Goal: Information Seeking & Learning: Learn about a topic

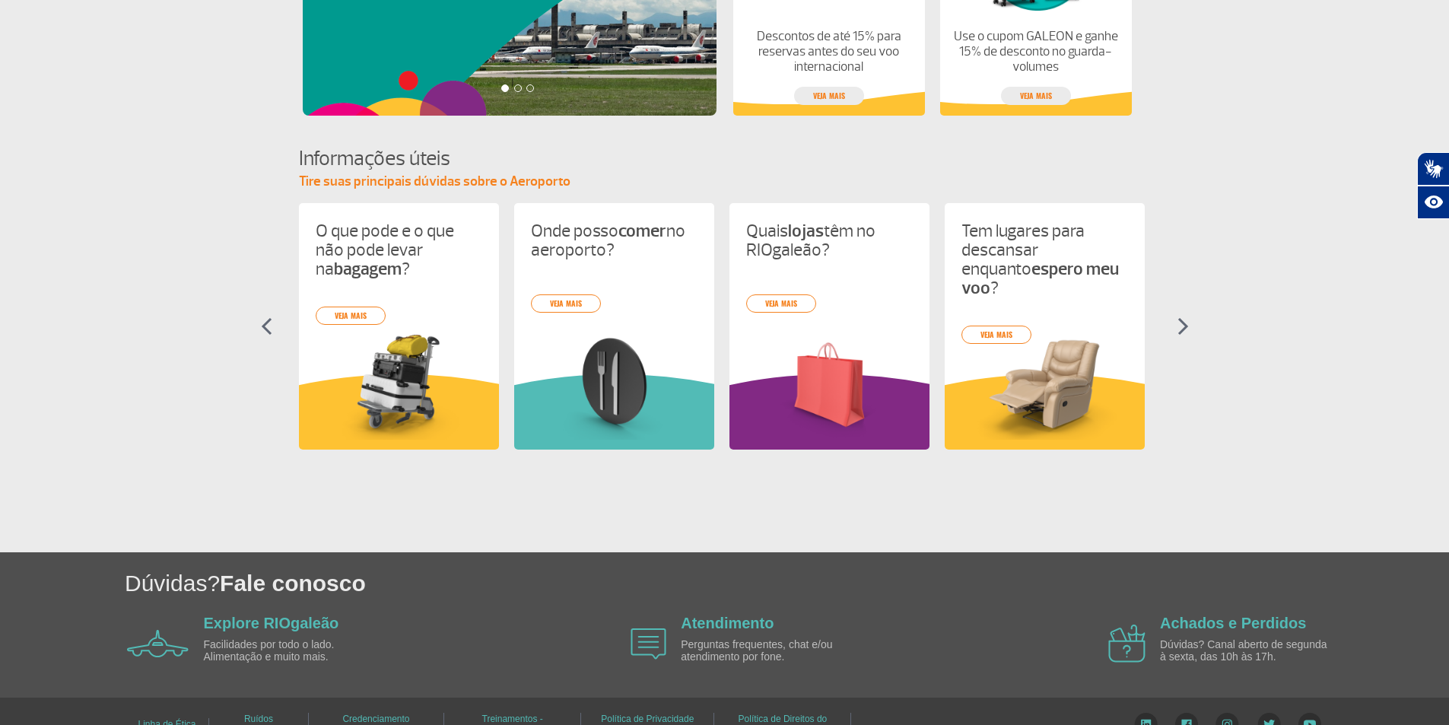
scroll to position [572, 0]
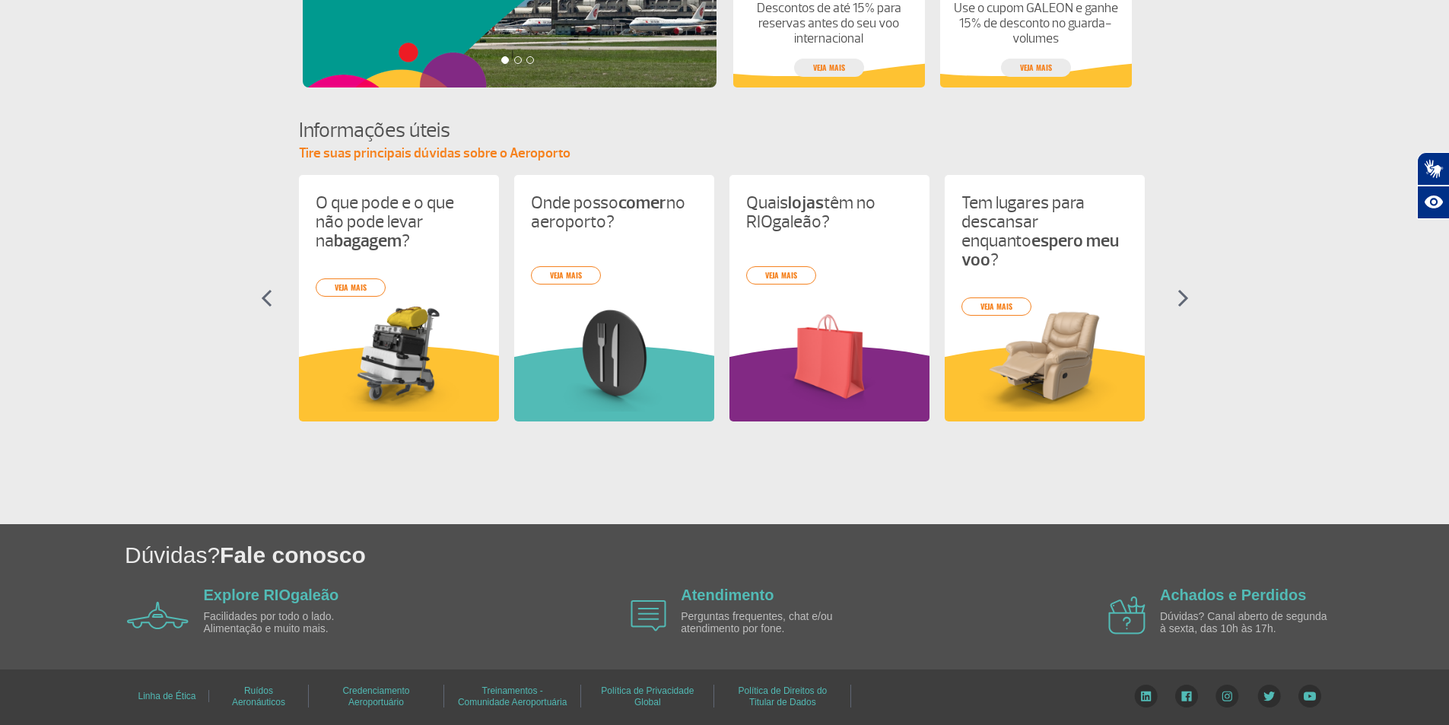
click at [1180, 308] on section "Informações úteis Tire suas principais dúvidas sobre o Aeroporto O que pode e o…" at bounding box center [724, 282] width 1449 height 332
click at [1189, 288] on section "Informações úteis Tire suas principais dúvidas sobre o Aeroporto O que pode e o…" at bounding box center [724, 282] width 1449 height 332
click at [1178, 279] on section "Informações úteis Tire suas principais dúvidas sobre o Aeroporto O que pode e o…" at bounding box center [724, 282] width 1449 height 332
click at [1183, 290] on img at bounding box center [1182, 298] width 11 height 18
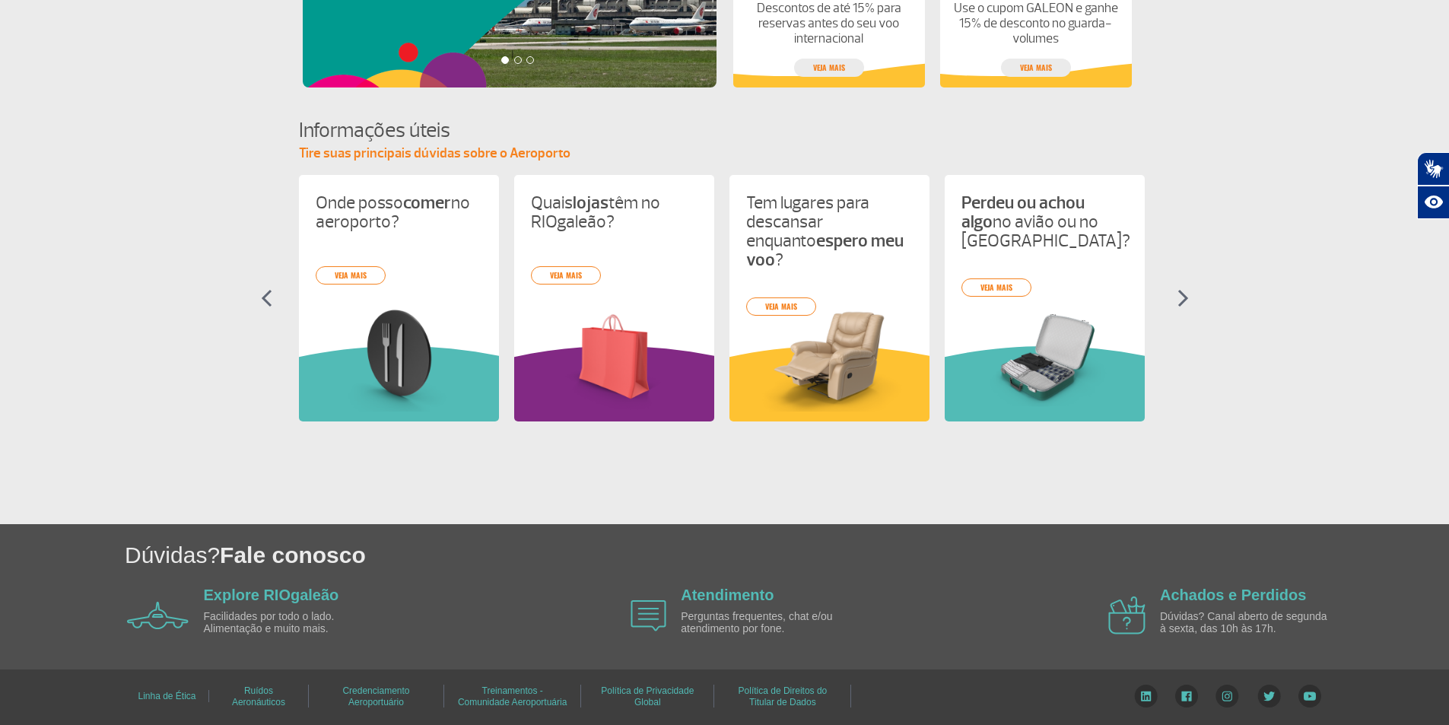
click at [1183, 304] on img at bounding box center [1182, 298] width 11 height 18
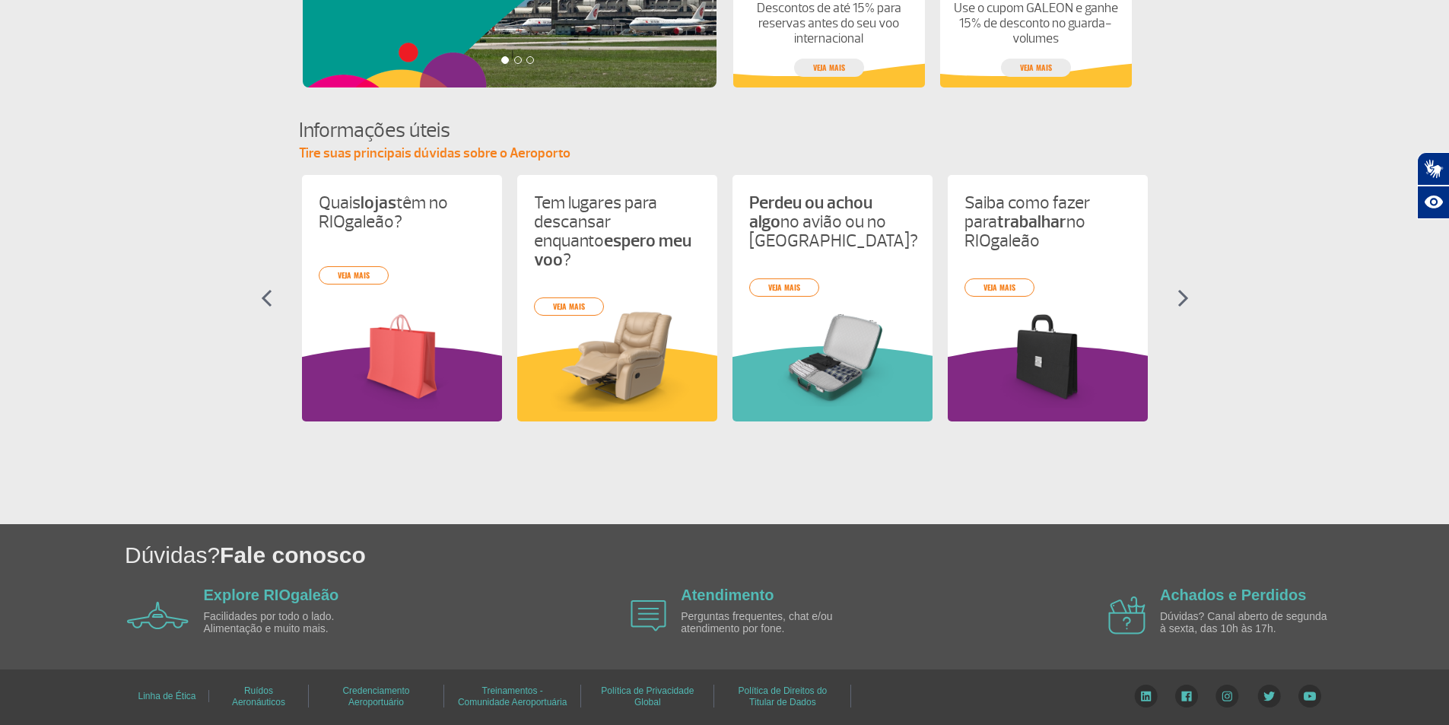
scroll to position [0, 430]
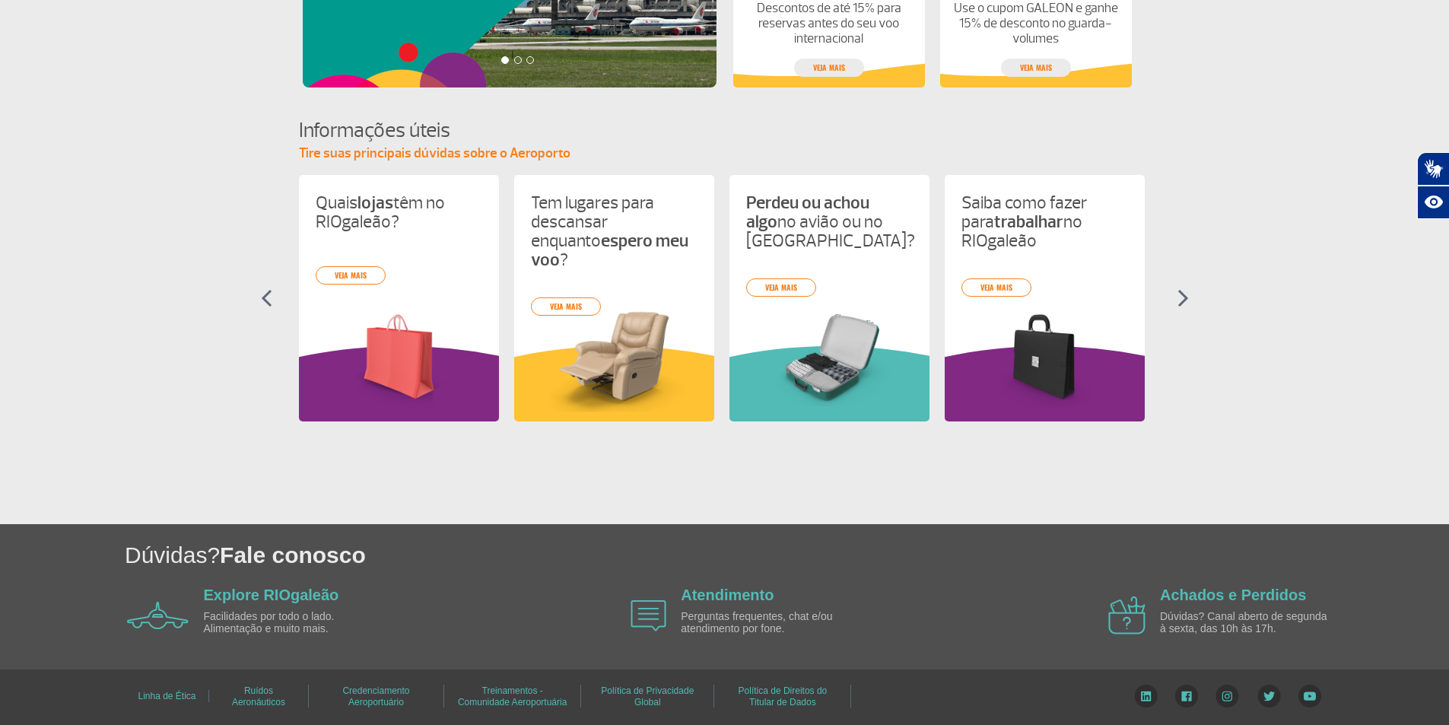
click at [1179, 299] on img at bounding box center [1182, 298] width 11 height 18
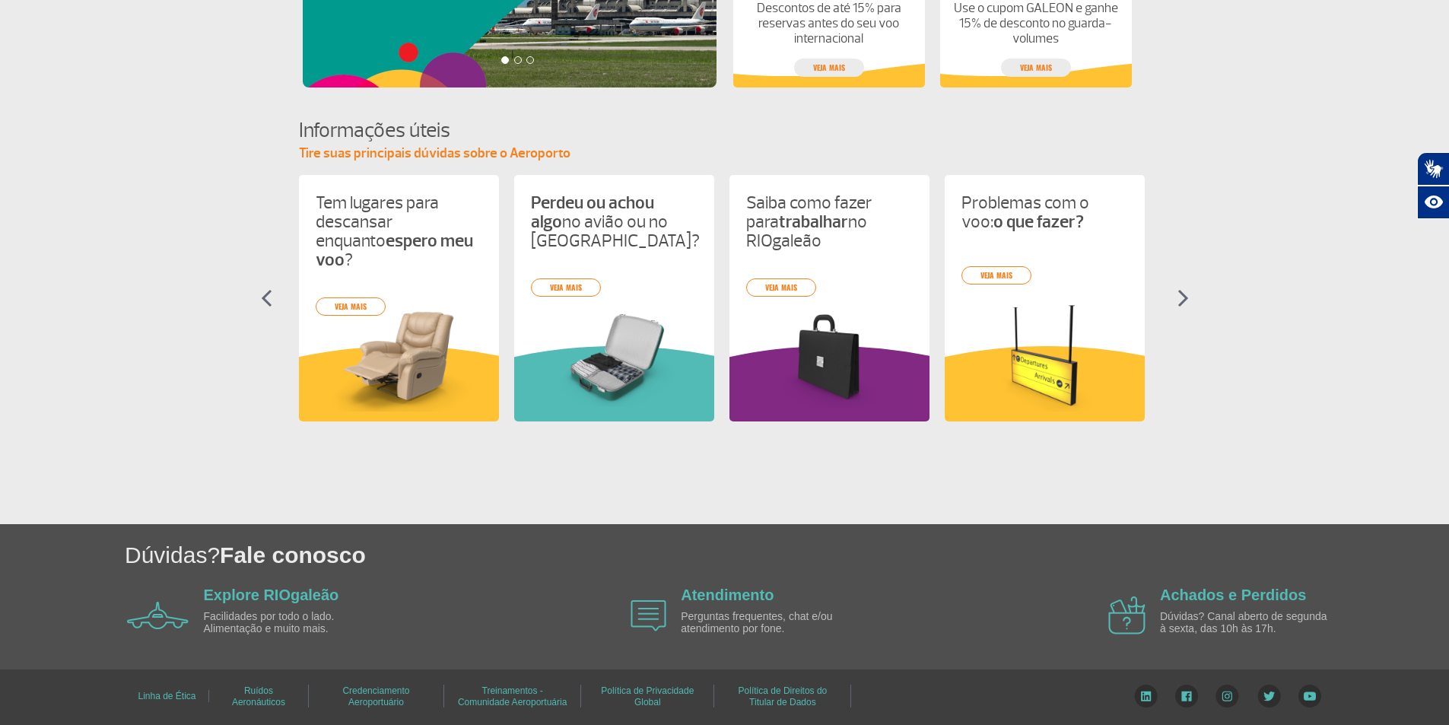
click at [1179, 299] on img at bounding box center [1182, 298] width 11 height 18
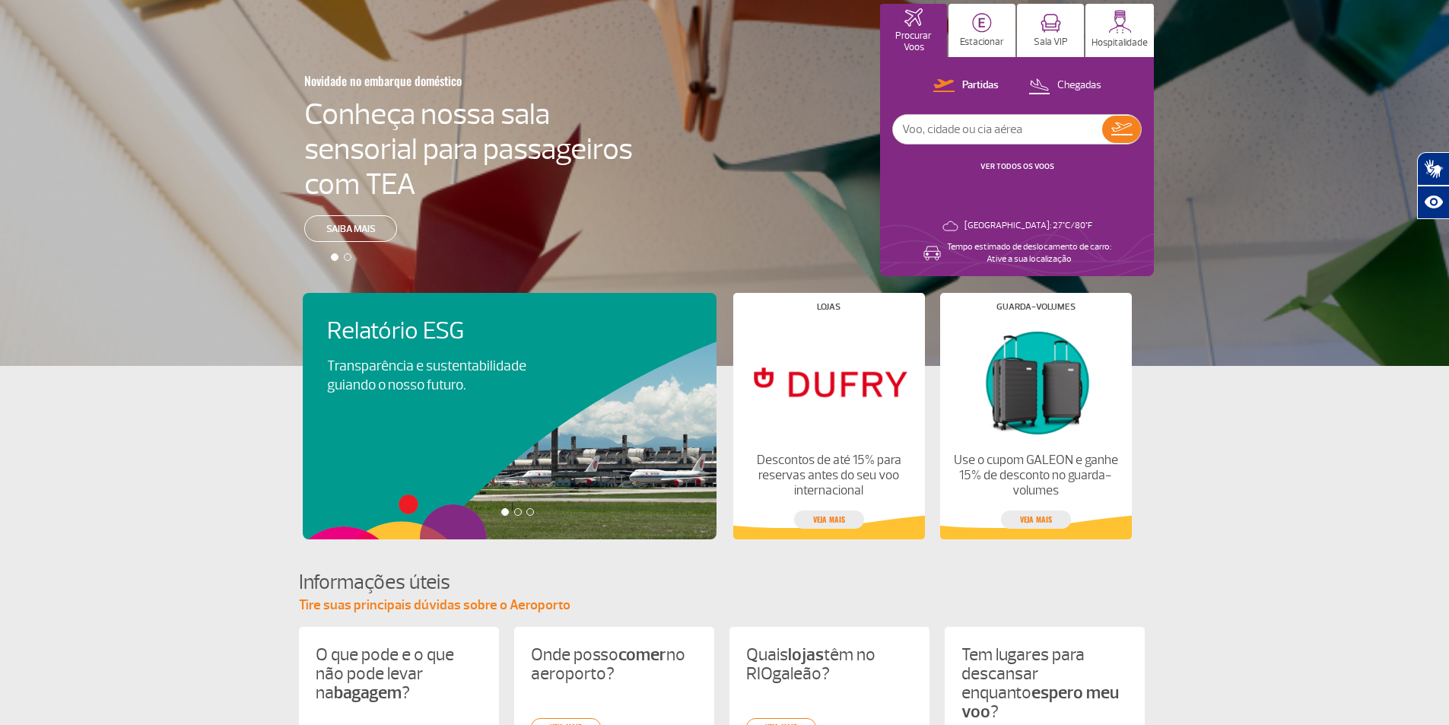
scroll to position [28, 0]
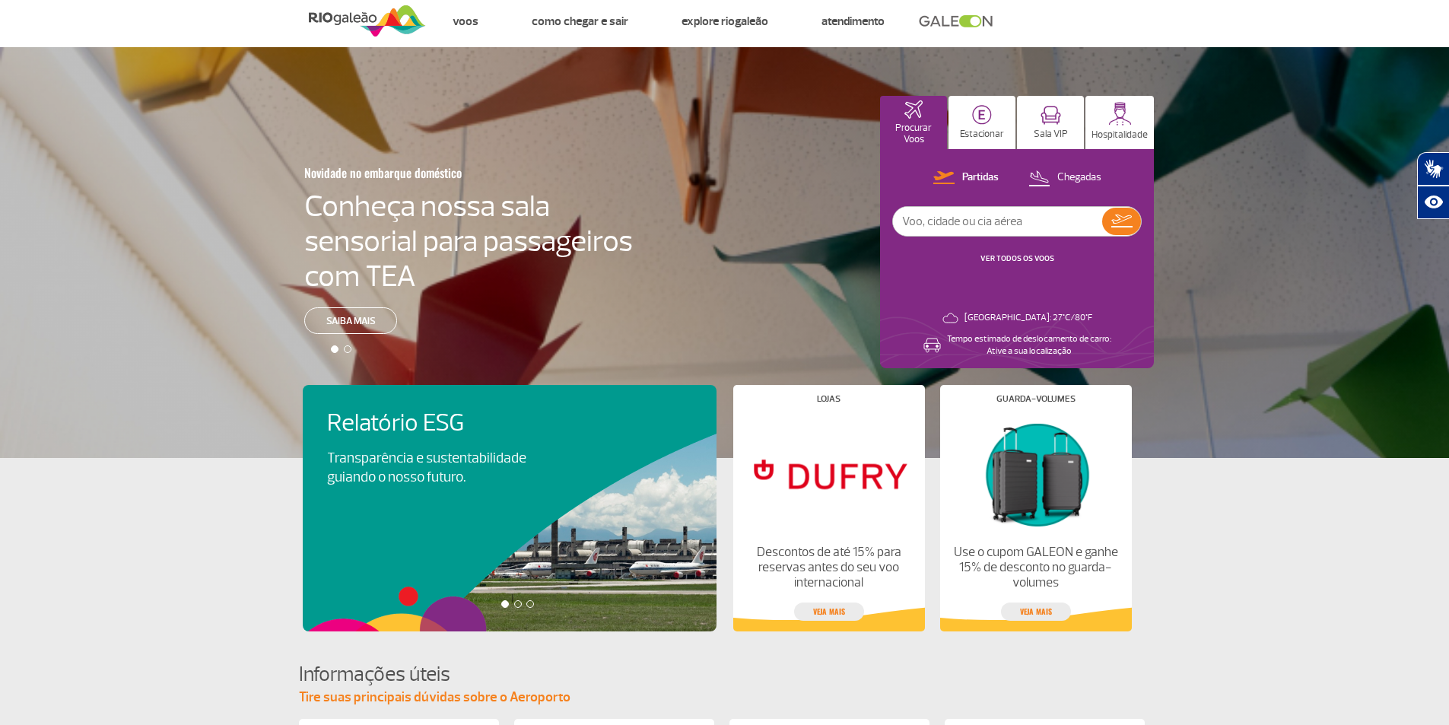
click at [520, 605] on div at bounding box center [518, 604] width 8 height 8
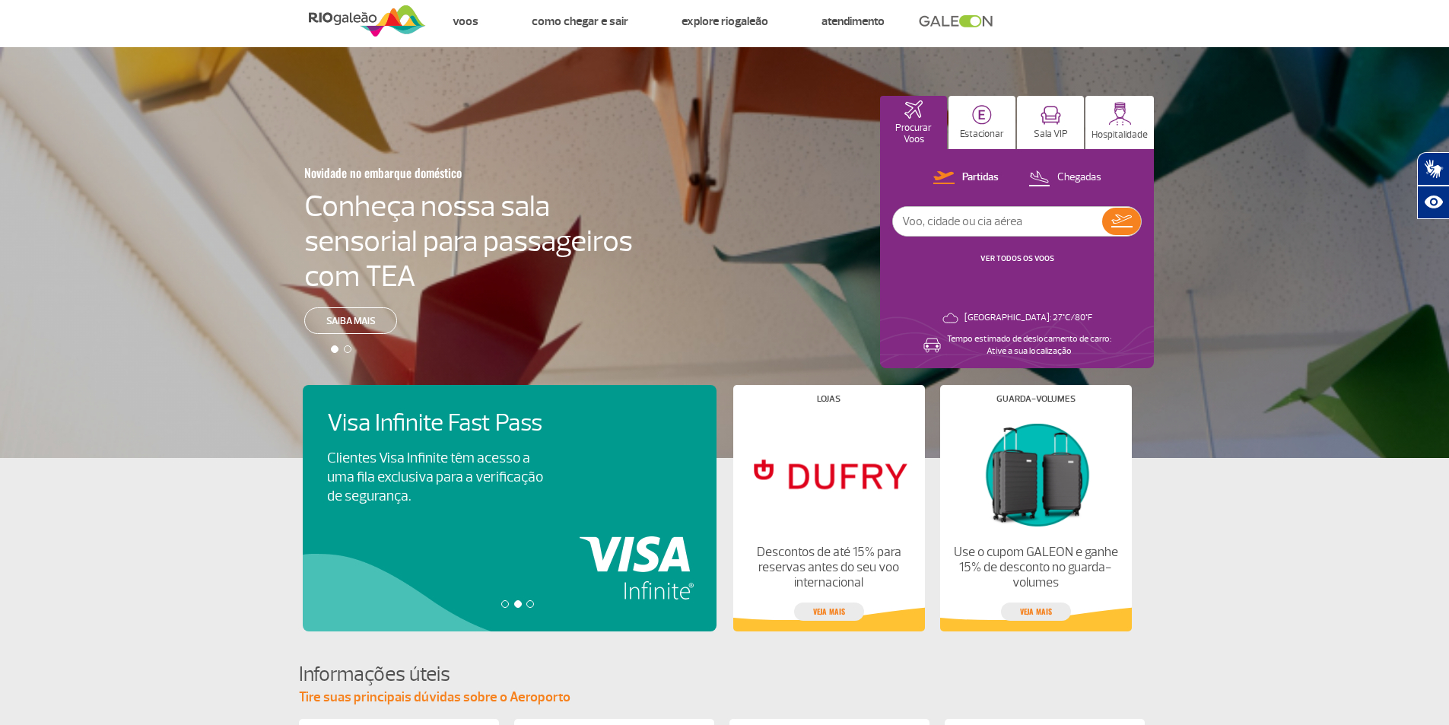
click at [526, 603] on div at bounding box center [530, 604] width 8 height 8
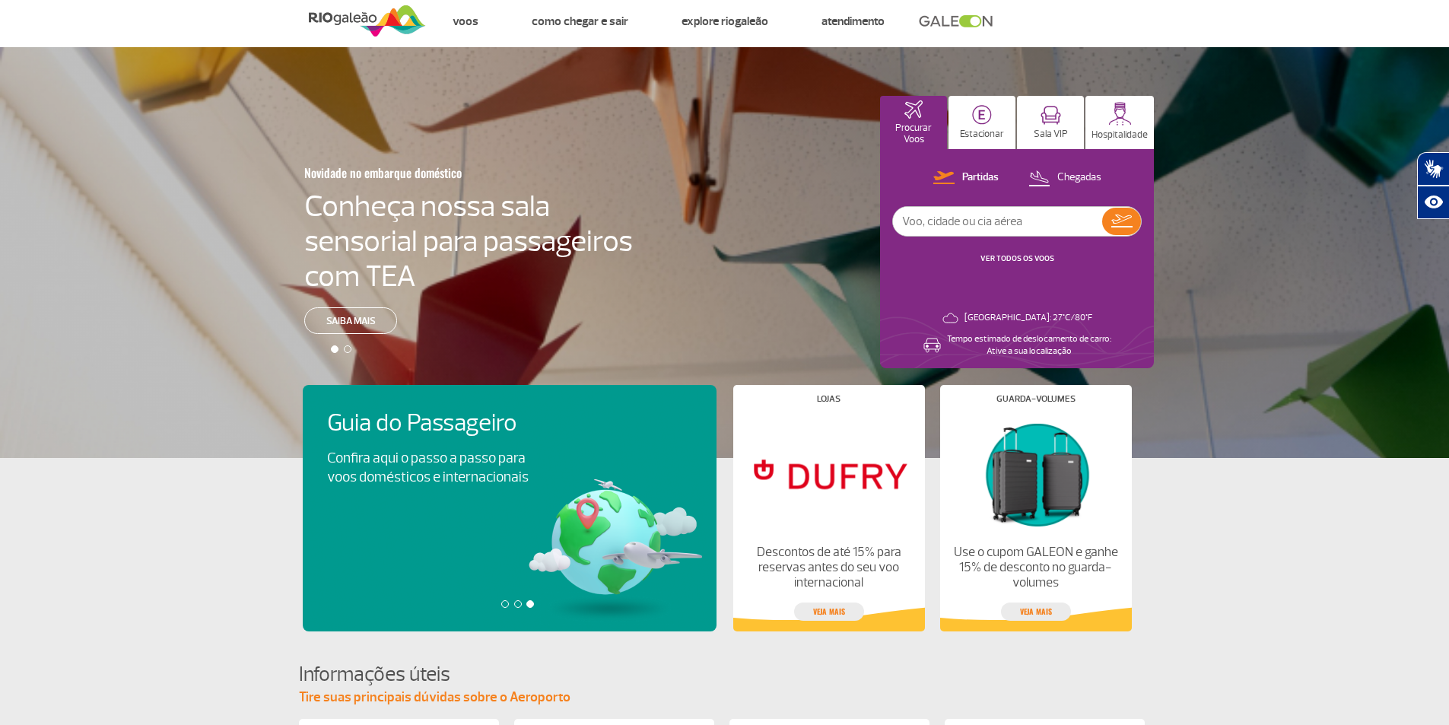
click at [501, 605] on div at bounding box center [505, 604] width 8 height 8
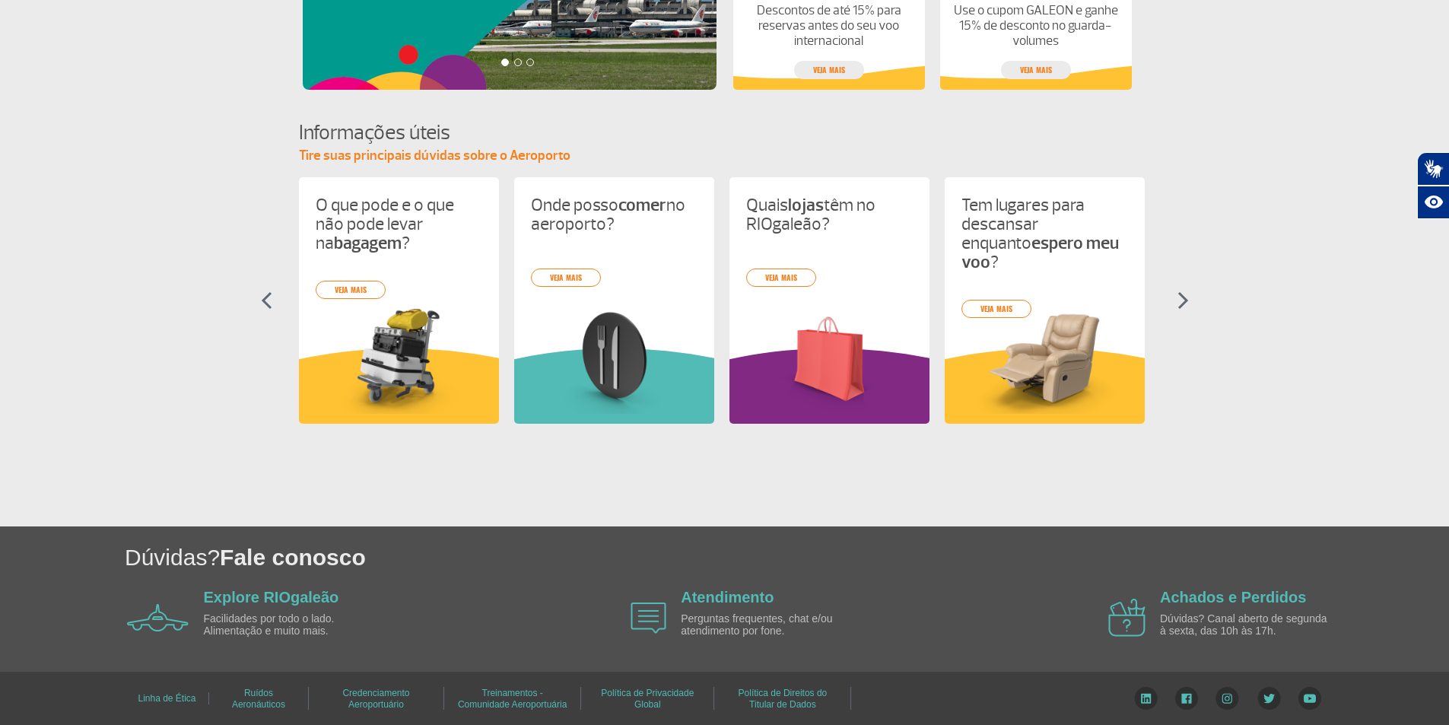
scroll to position [572, 0]
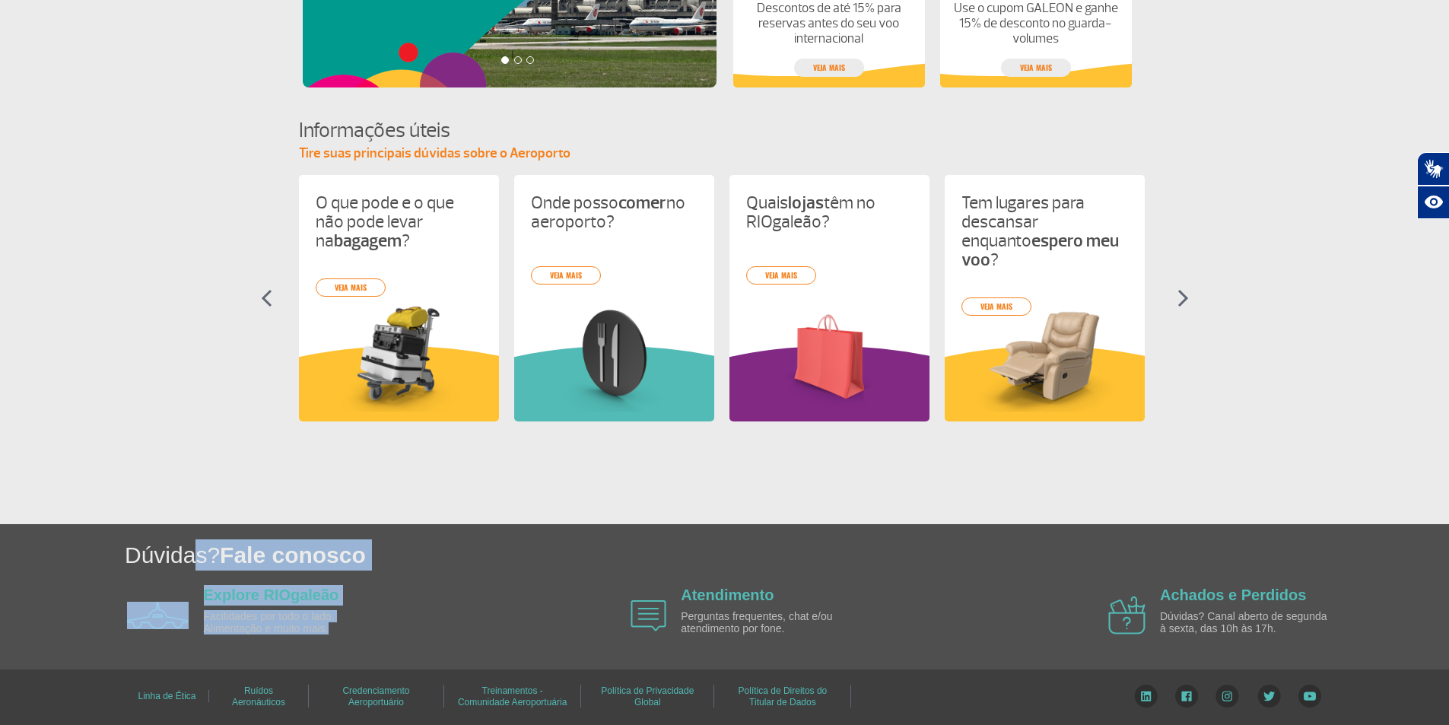
drag, startPoint x: 382, startPoint y: 627, endPoint x: 171, endPoint y: 536, distance: 230.2
click at [171, 536] on div "Dúvidas? Fale conosco Explore RIOgaleão Facilidades por todo o lado. Alimentaçã…" at bounding box center [724, 596] width 1449 height 145
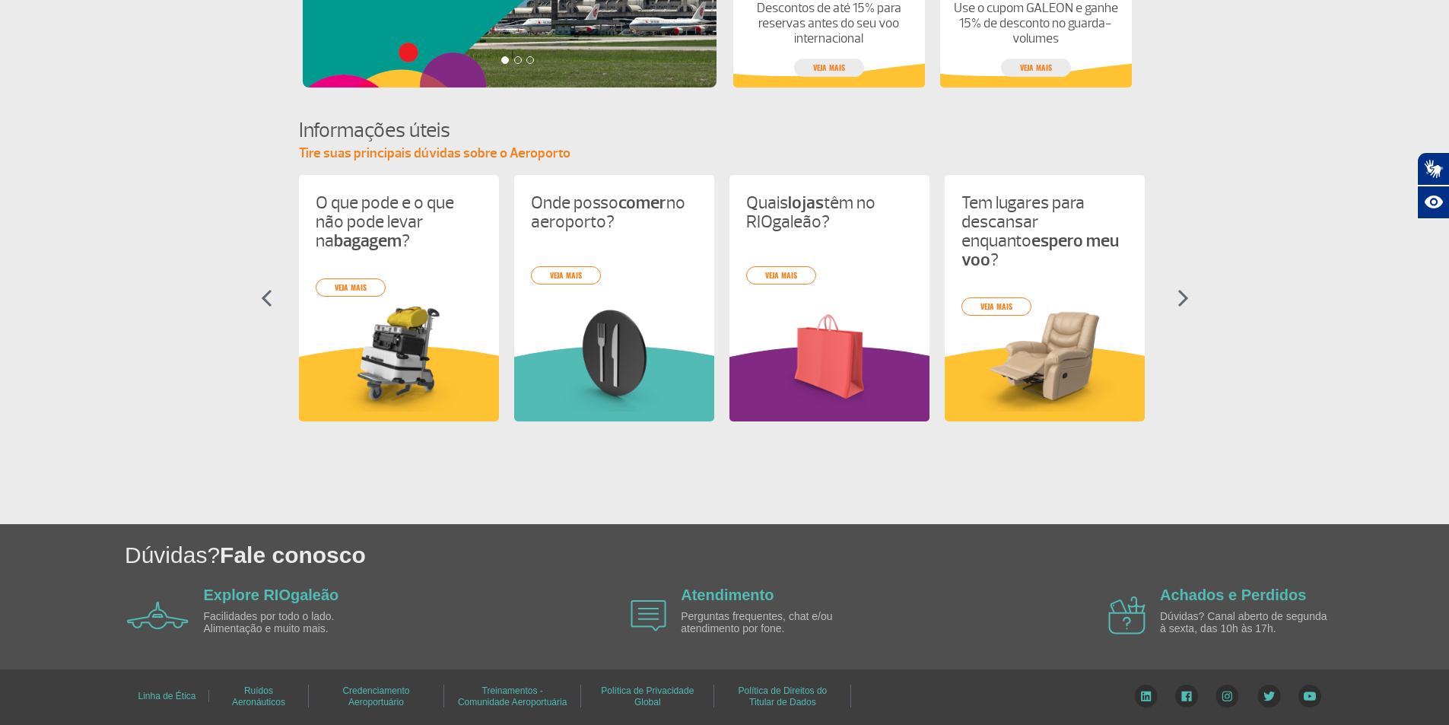
click at [218, 443] on section "Informações úteis Tire suas principais dúvidas sobre o Aeroporto O que pode e o…" at bounding box center [724, 282] width 1449 height 332
click at [1178, 310] on section "Informações úteis Tire suas principais dúvidas sobre o Aeroporto O que pode e o…" at bounding box center [724, 282] width 1449 height 332
click at [1178, 300] on img at bounding box center [1182, 298] width 11 height 18
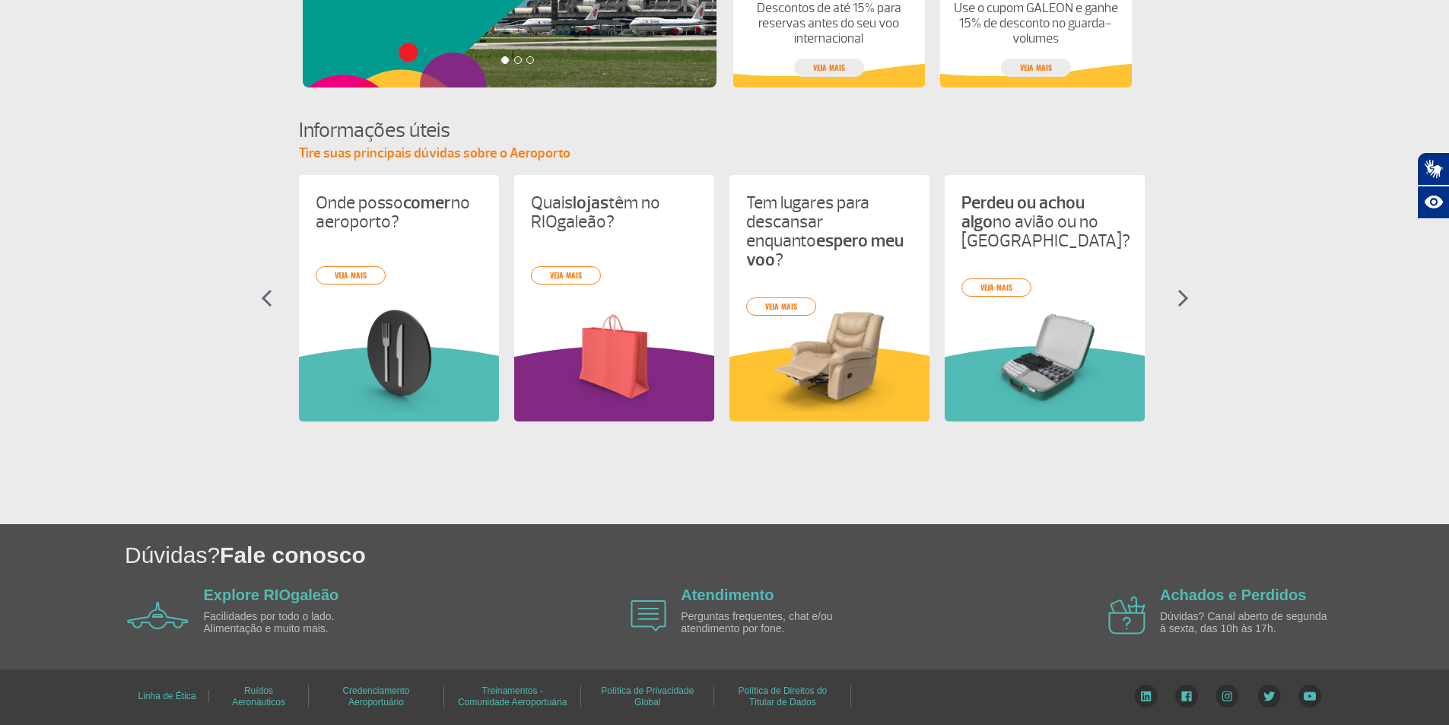
click at [1178, 300] on img at bounding box center [1182, 298] width 11 height 18
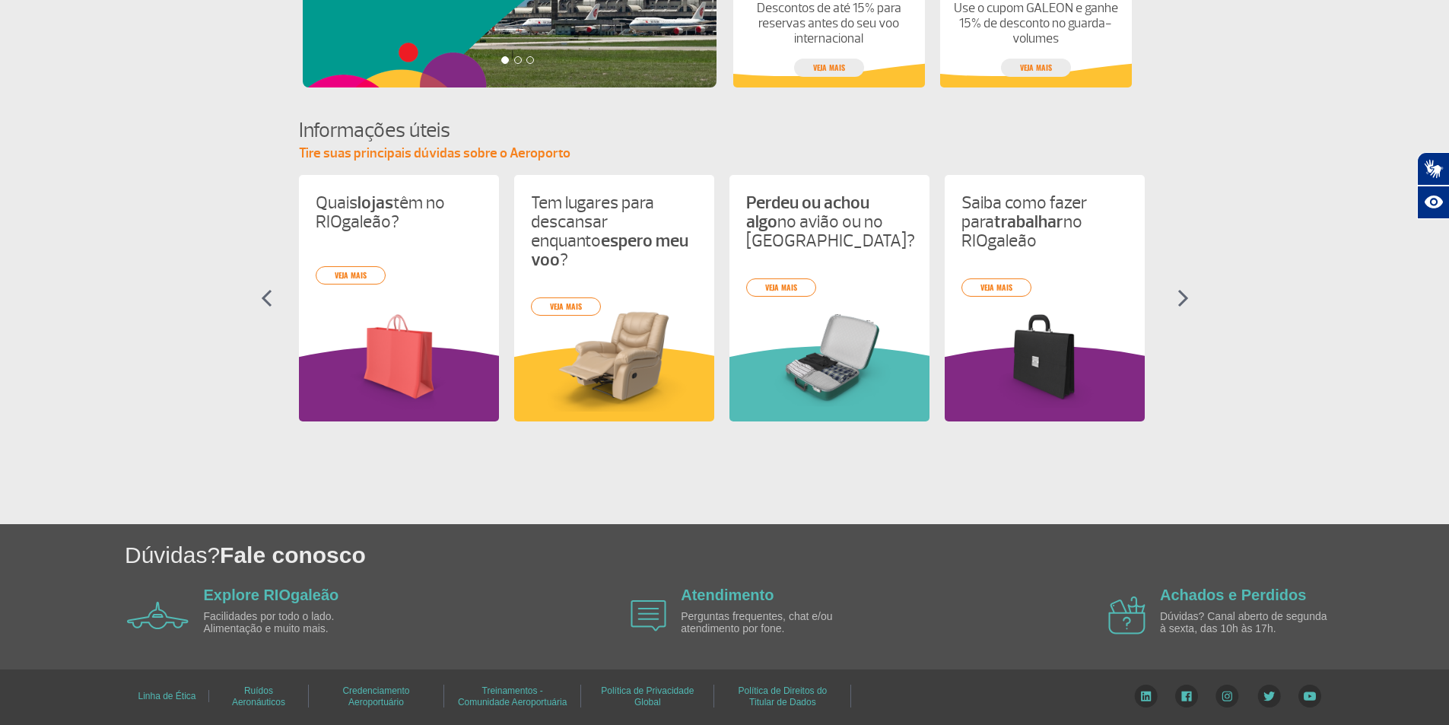
click at [1178, 300] on img at bounding box center [1182, 298] width 11 height 18
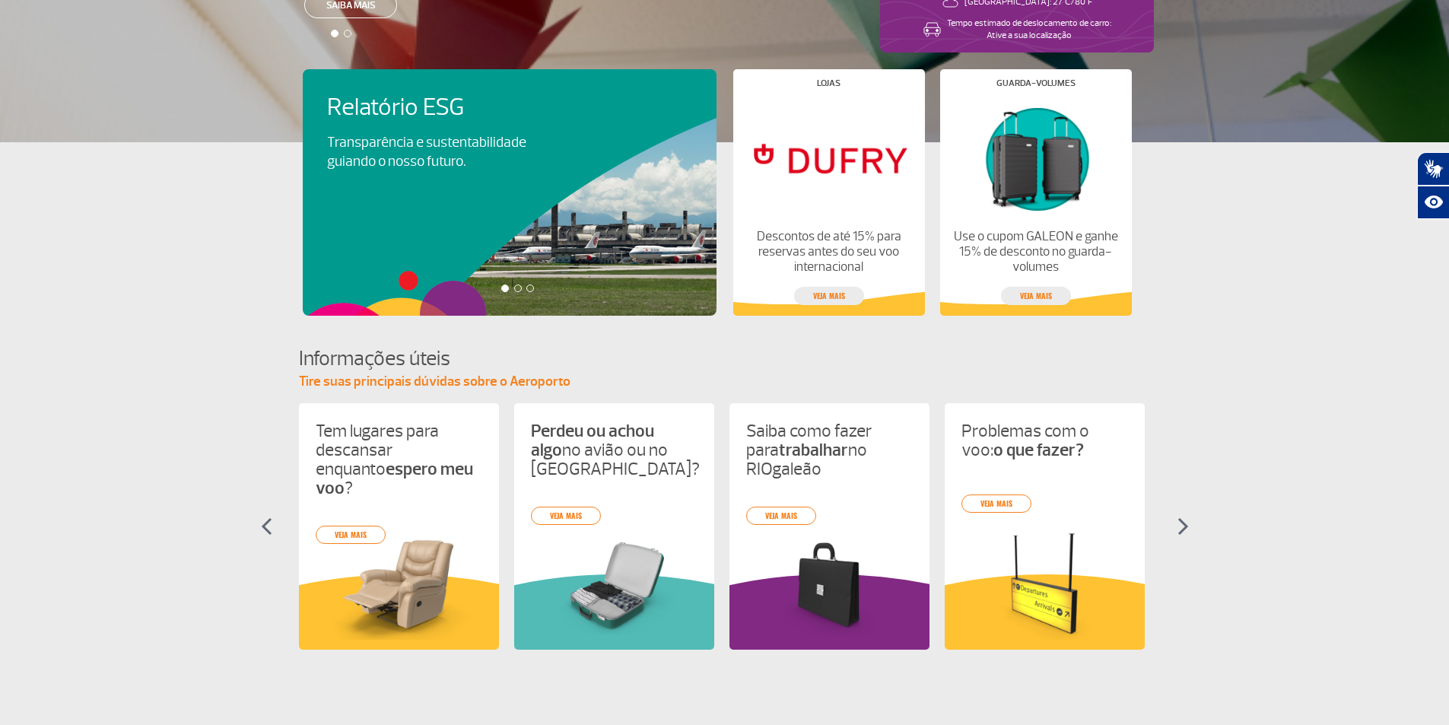
scroll to position [0, 0]
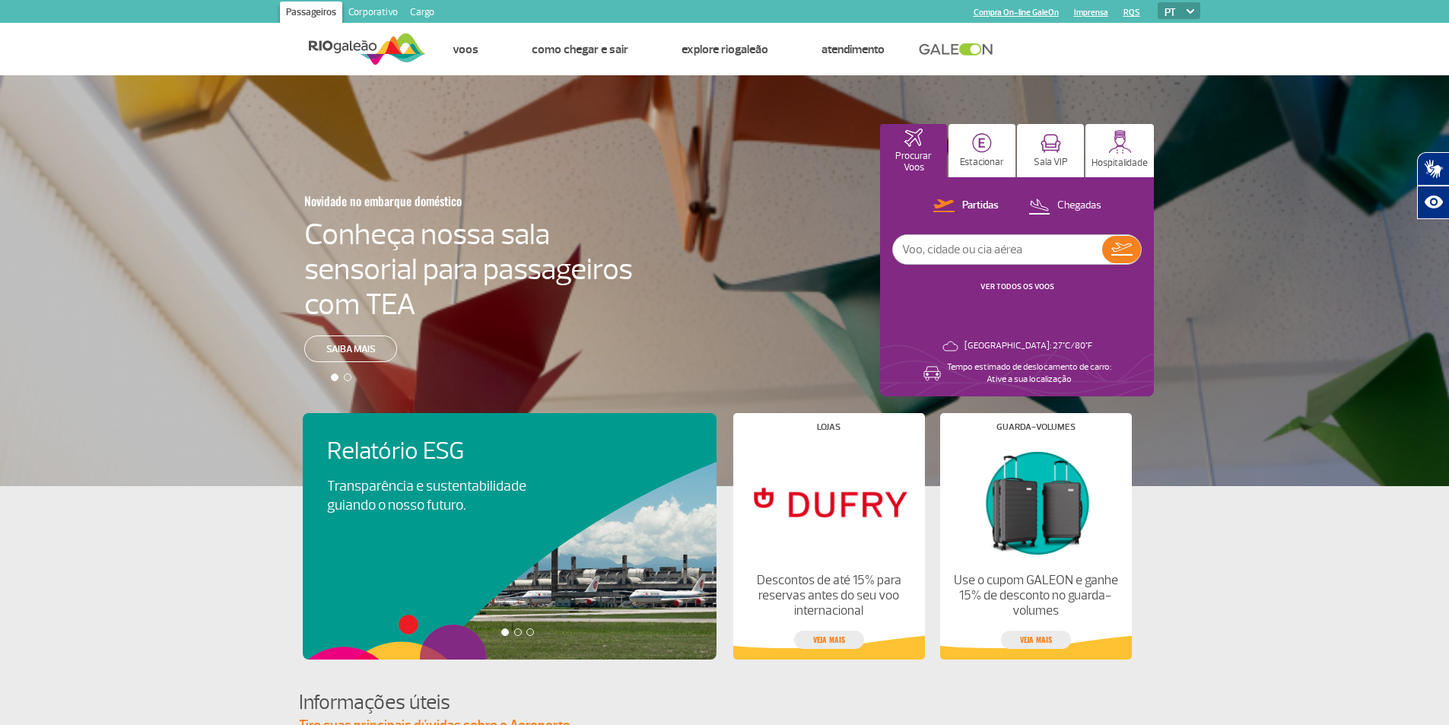
click at [373, 14] on link "Corporativo" at bounding box center [373, 14] width 62 height 24
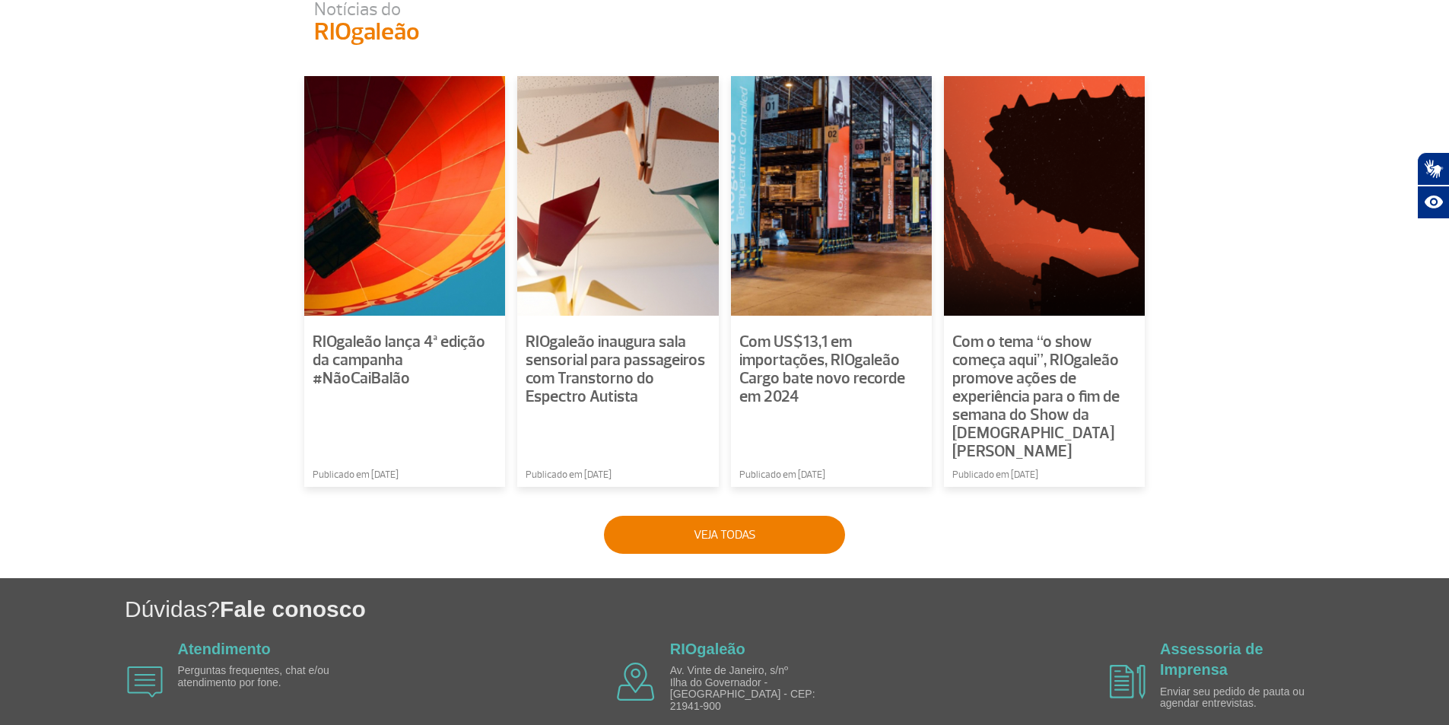
scroll to position [989, 0]
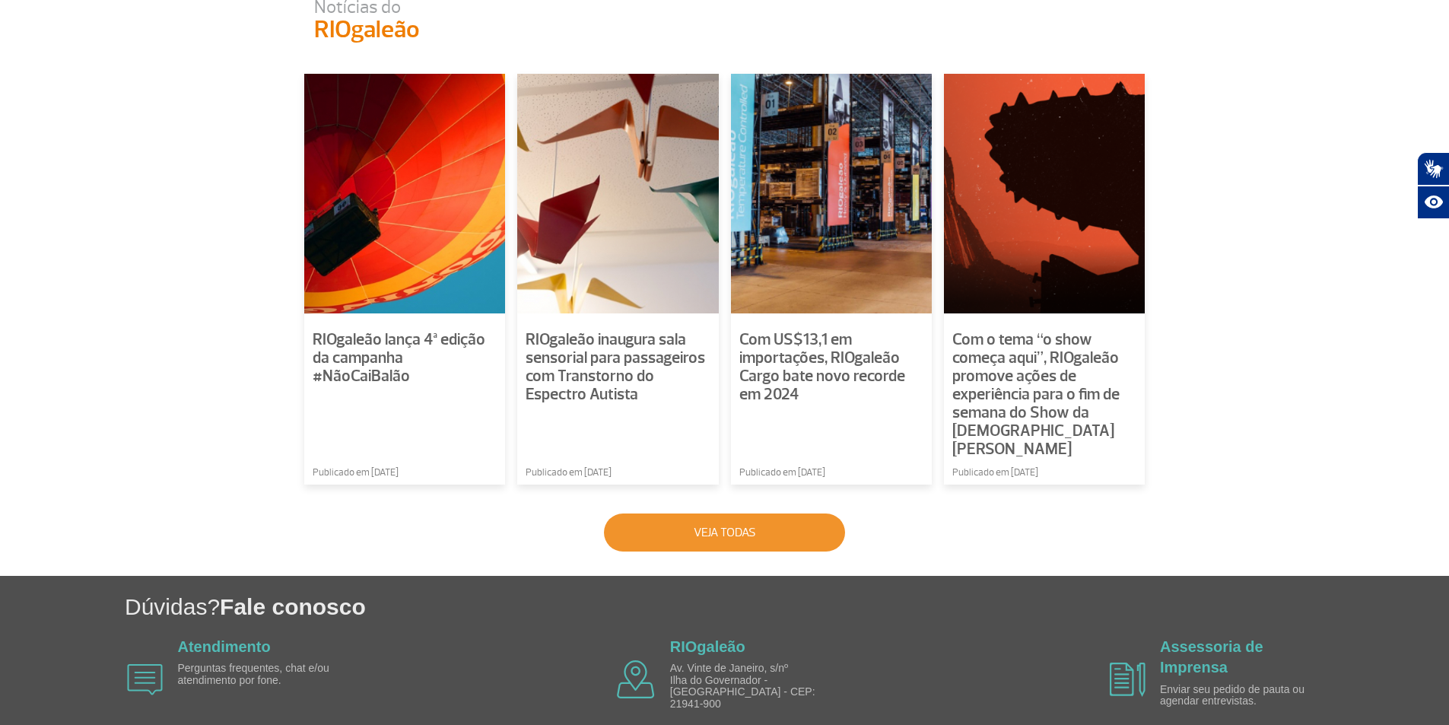
click at [684, 516] on button "Veja todas" at bounding box center [724, 532] width 241 height 38
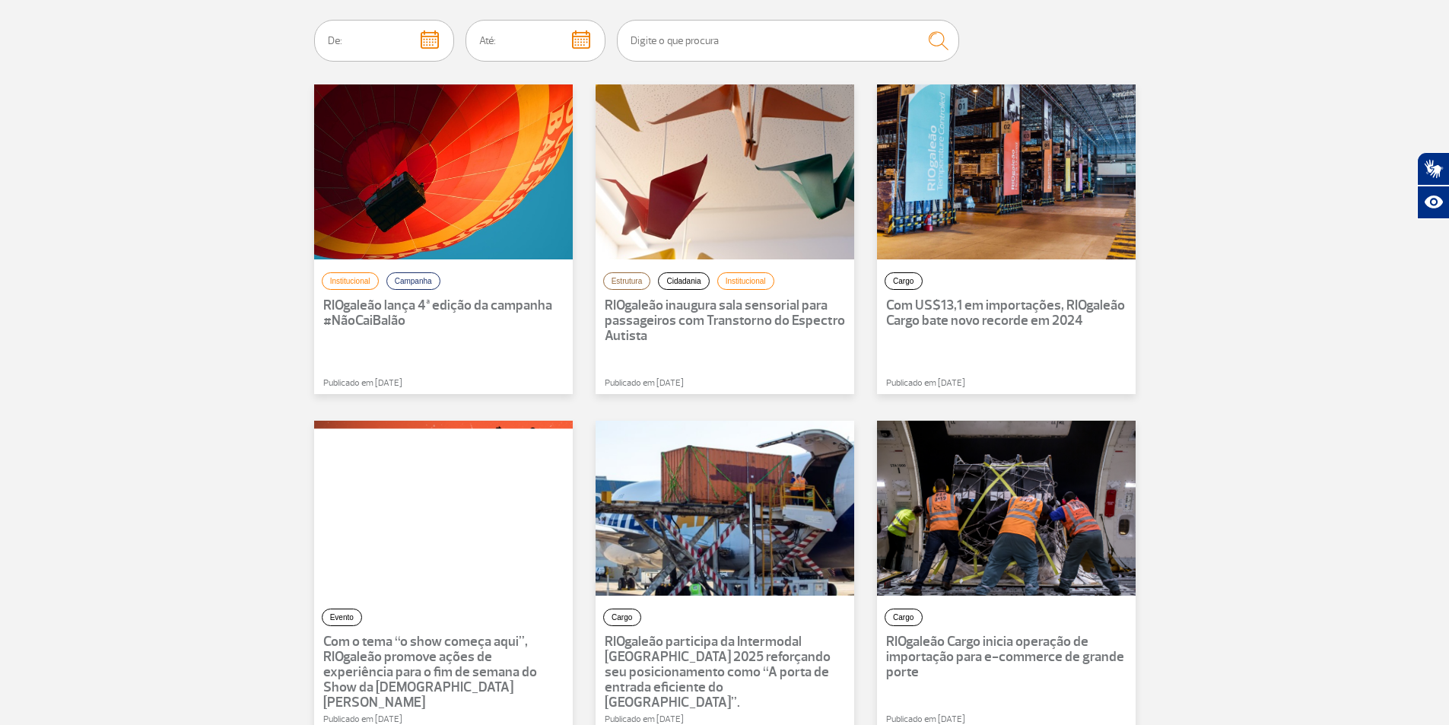
scroll to position [107, 0]
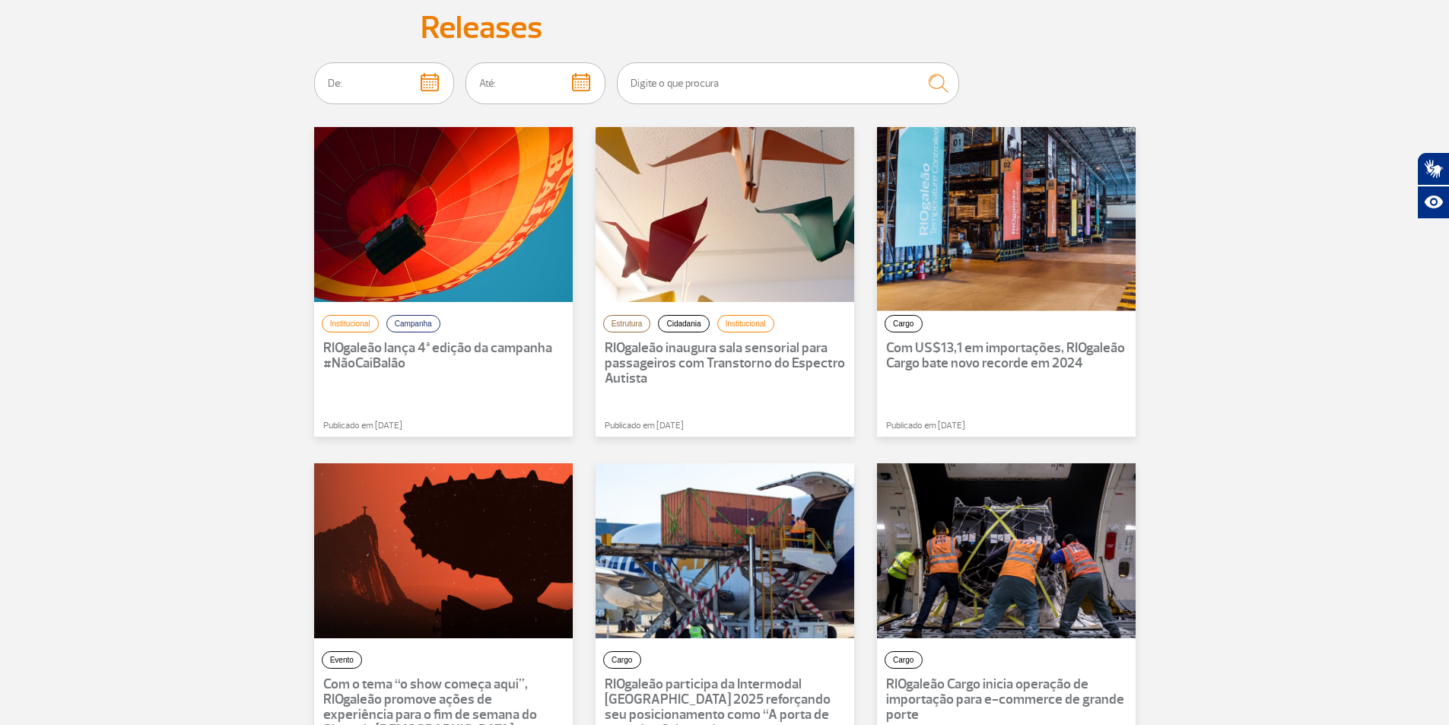
click at [963, 255] on div at bounding box center [1006, 215] width 284 height 192
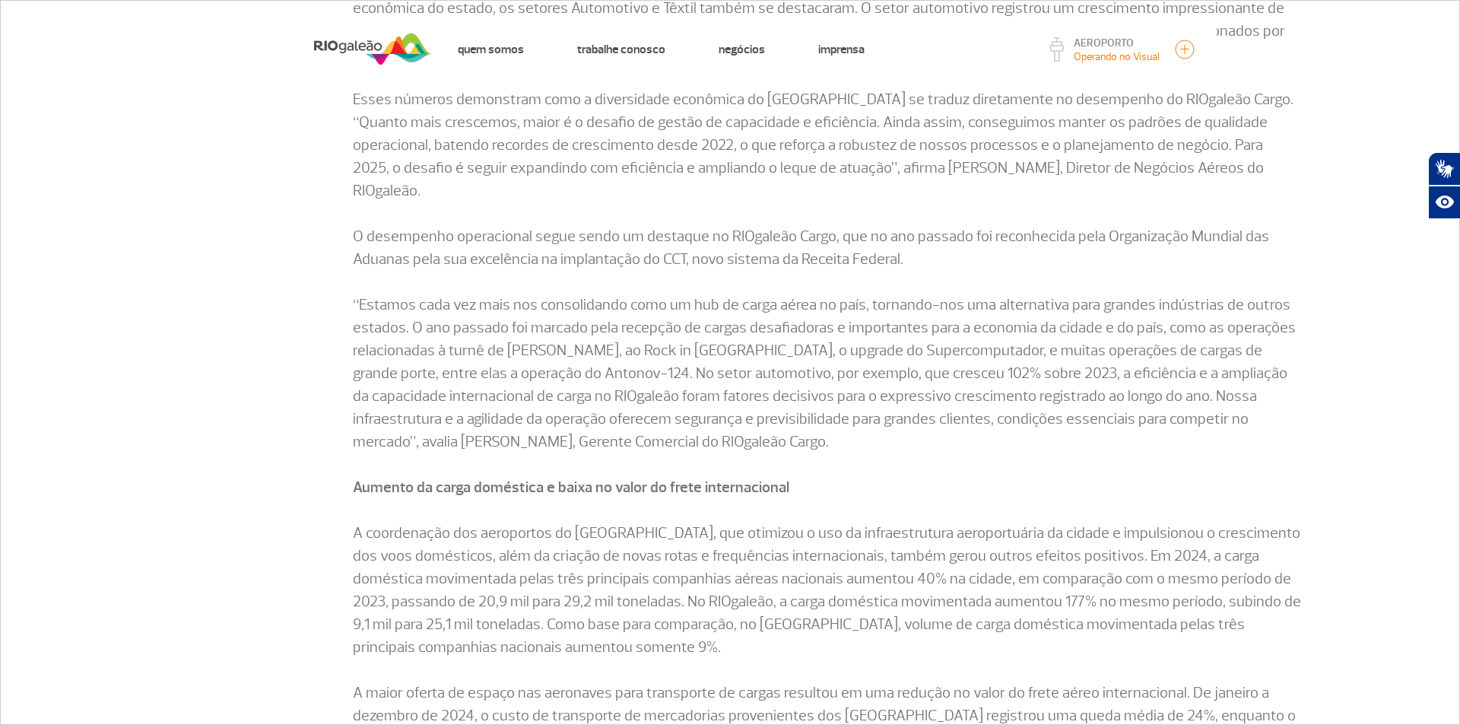
scroll to position [1065, 0]
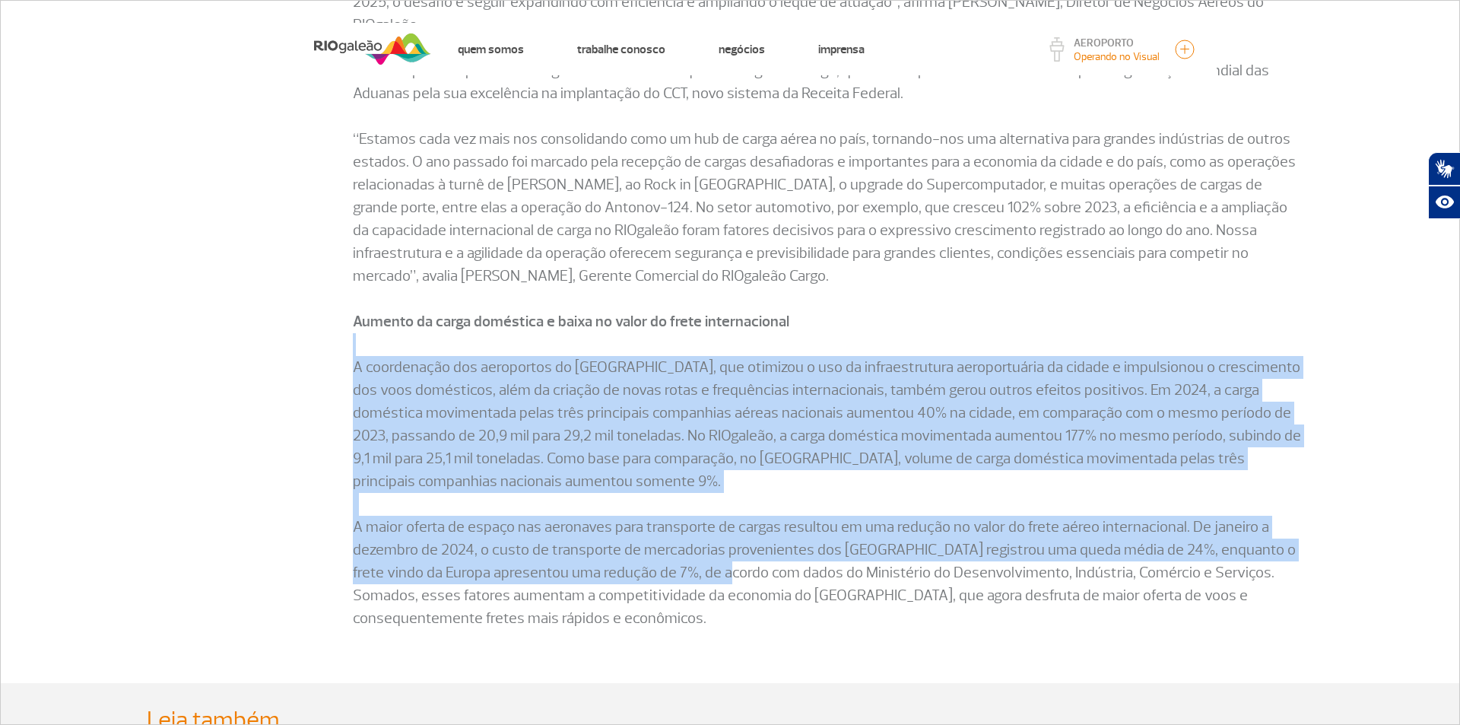
drag, startPoint x: 605, startPoint y: 324, endPoint x: 679, endPoint y: 549, distance: 236.9
click at [679, 549] on div "Com US$13,1 em importações, RIOgaleão Cargo bate novo recorde em 2024 Volume da…" at bounding box center [828, 2] width 950 height 1300
click at [682, 493] on p at bounding box center [828, 504] width 950 height 23
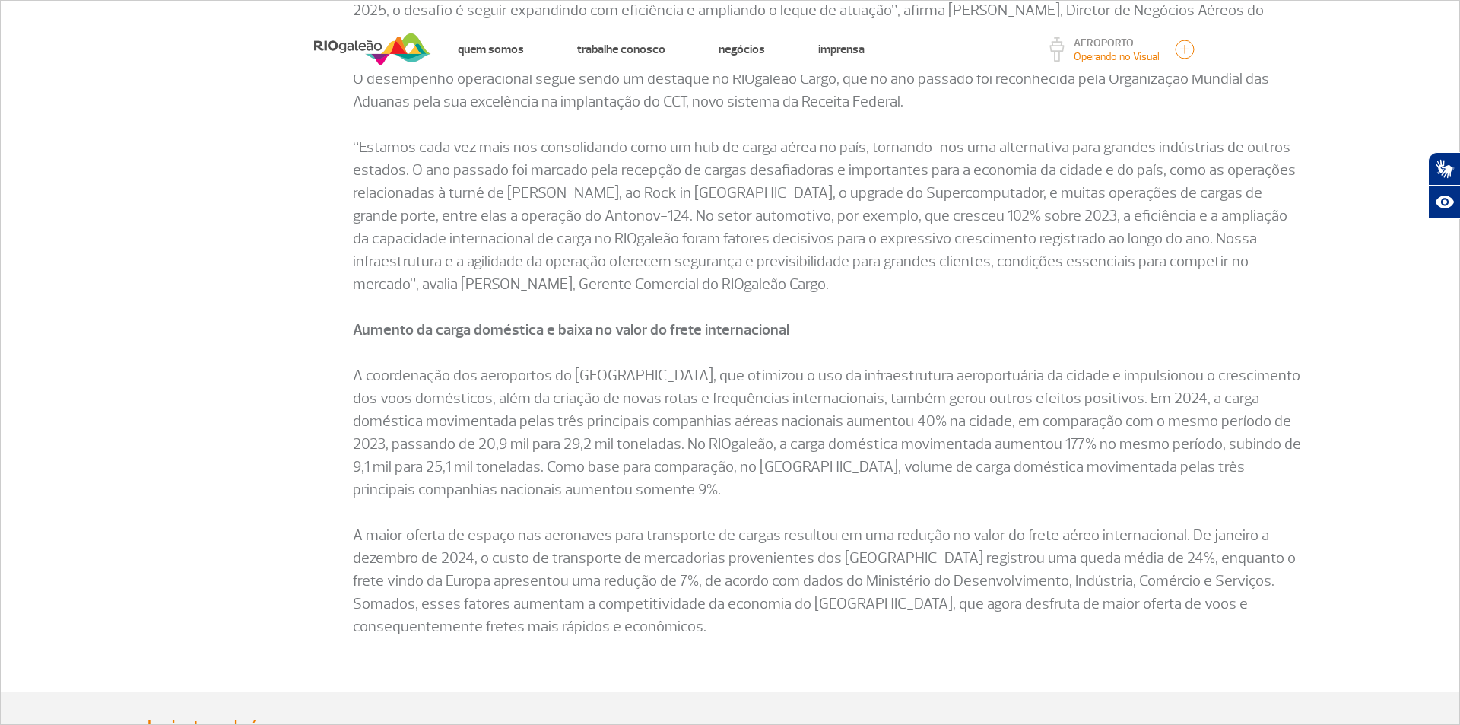
scroll to position [1065, 0]
